Goal: Check status: Check status

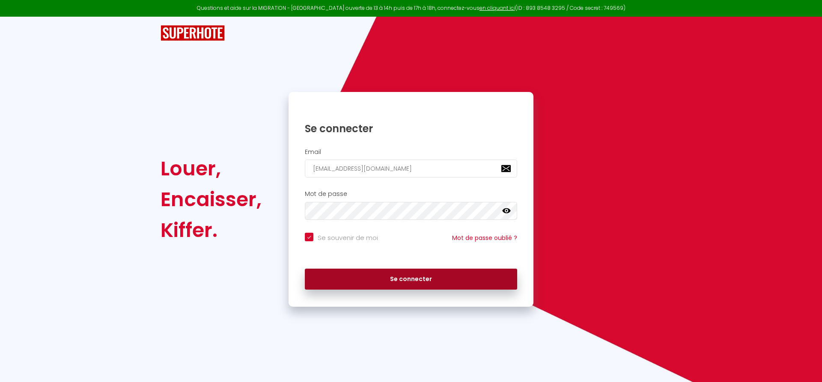
click at [427, 276] on button "Se connecter" at bounding box center [411, 279] width 212 height 21
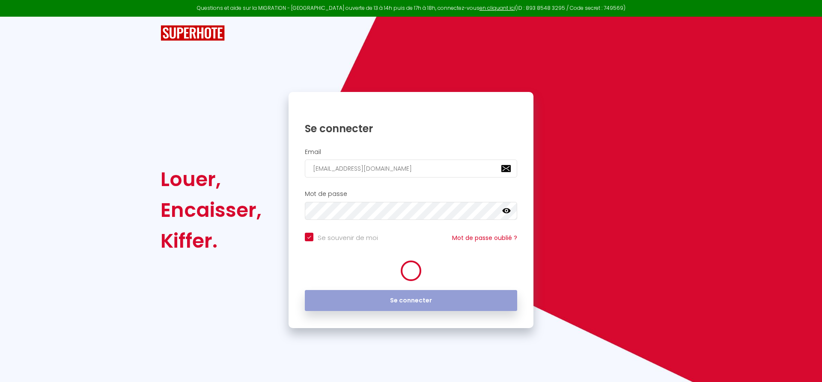
checkbox input "true"
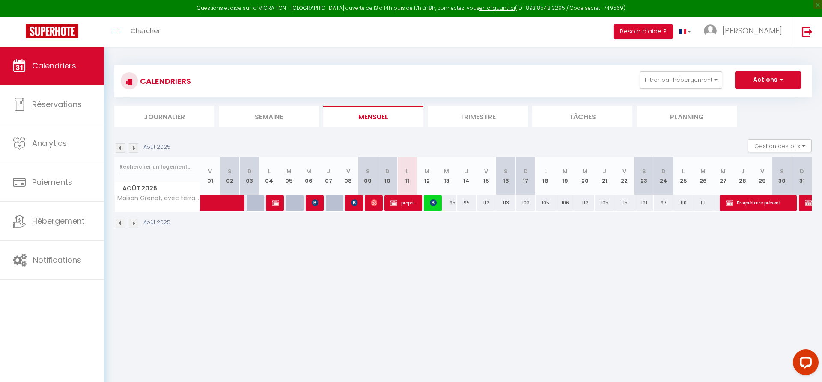
drag, startPoint x: 482, startPoint y: 202, endPoint x: 514, endPoint y: 202, distance: 31.7
click at [496, 202] on div "112" at bounding box center [486, 203] width 20 height 16
drag, startPoint x: 464, startPoint y: 202, endPoint x: 554, endPoint y: 202, distance: 89.5
click at [476, 202] on div "95" at bounding box center [466, 203] width 20 height 16
click at [477, 117] on li "Trimestre" at bounding box center [478, 116] width 100 height 21
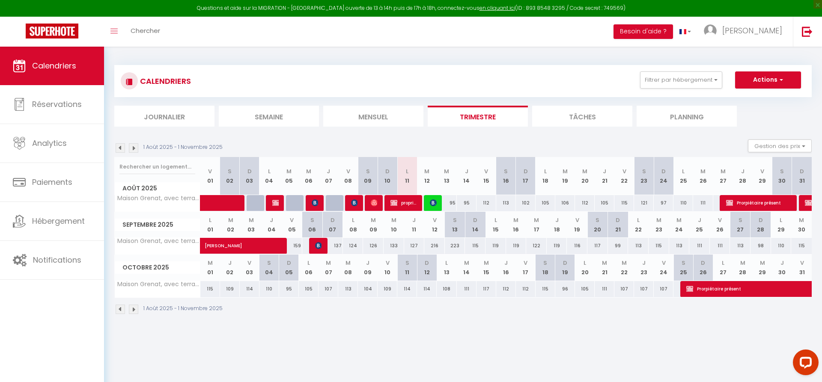
drag, startPoint x: 483, startPoint y: 204, endPoint x: 532, endPoint y: 204, distance: 48.8
click at [496, 204] on div "112" at bounding box center [486, 203] width 20 height 16
drag, startPoint x: 433, startPoint y: 246, endPoint x: 473, endPoint y: 249, distance: 39.9
click at [445, 249] on div "216" at bounding box center [434, 246] width 21 height 16
drag, startPoint x: 431, startPoint y: 245, endPoint x: 465, endPoint y: 247, distance: 34.7
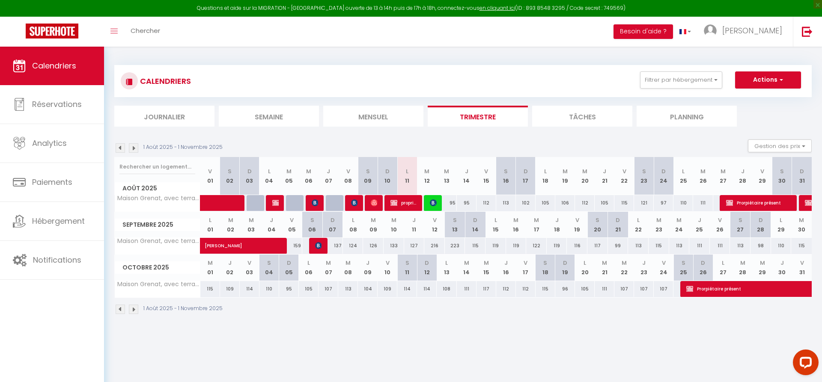
click at [445, 247] on div "216" at bounding box center [434, 246] width 21 height 16
